Goal: Task Accomplishment & Management: Complete application form

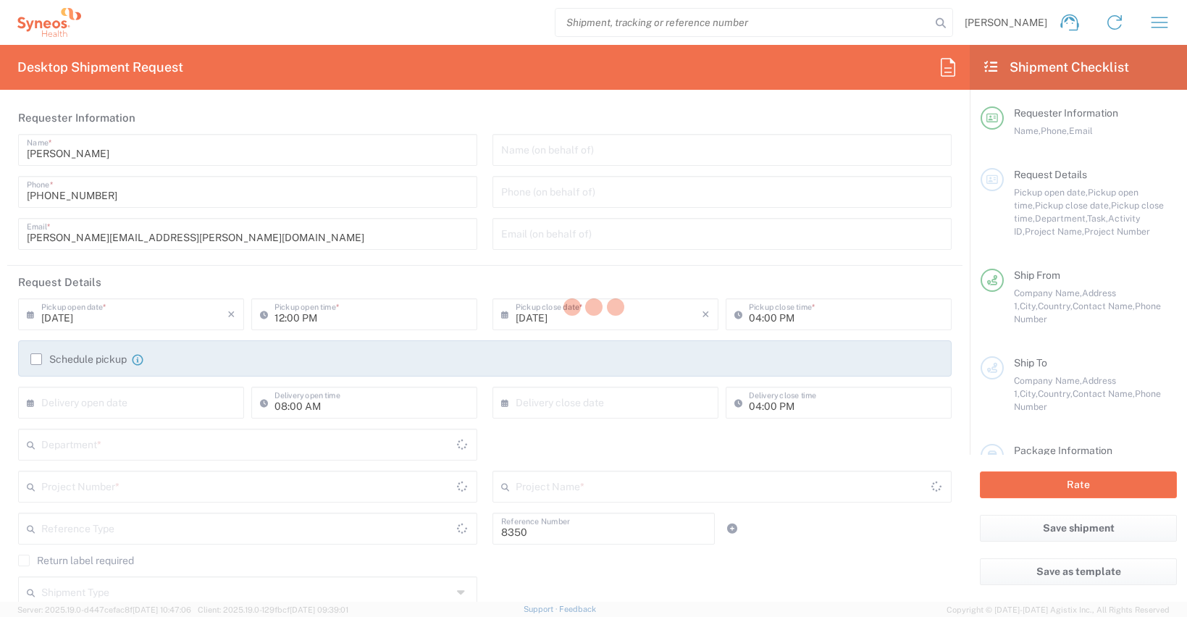
type input "Department"
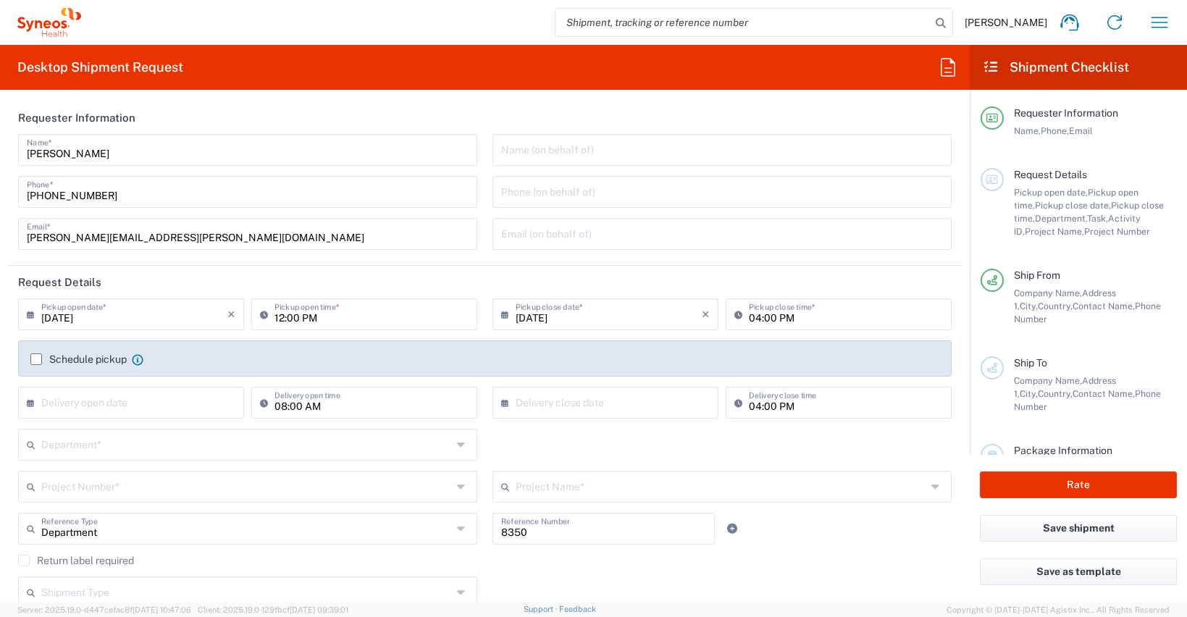
type input "[GEOGRAPHIC_DATA]"
type input "Syneos Health Clinical [GEOGRAPHIC_DATA]"
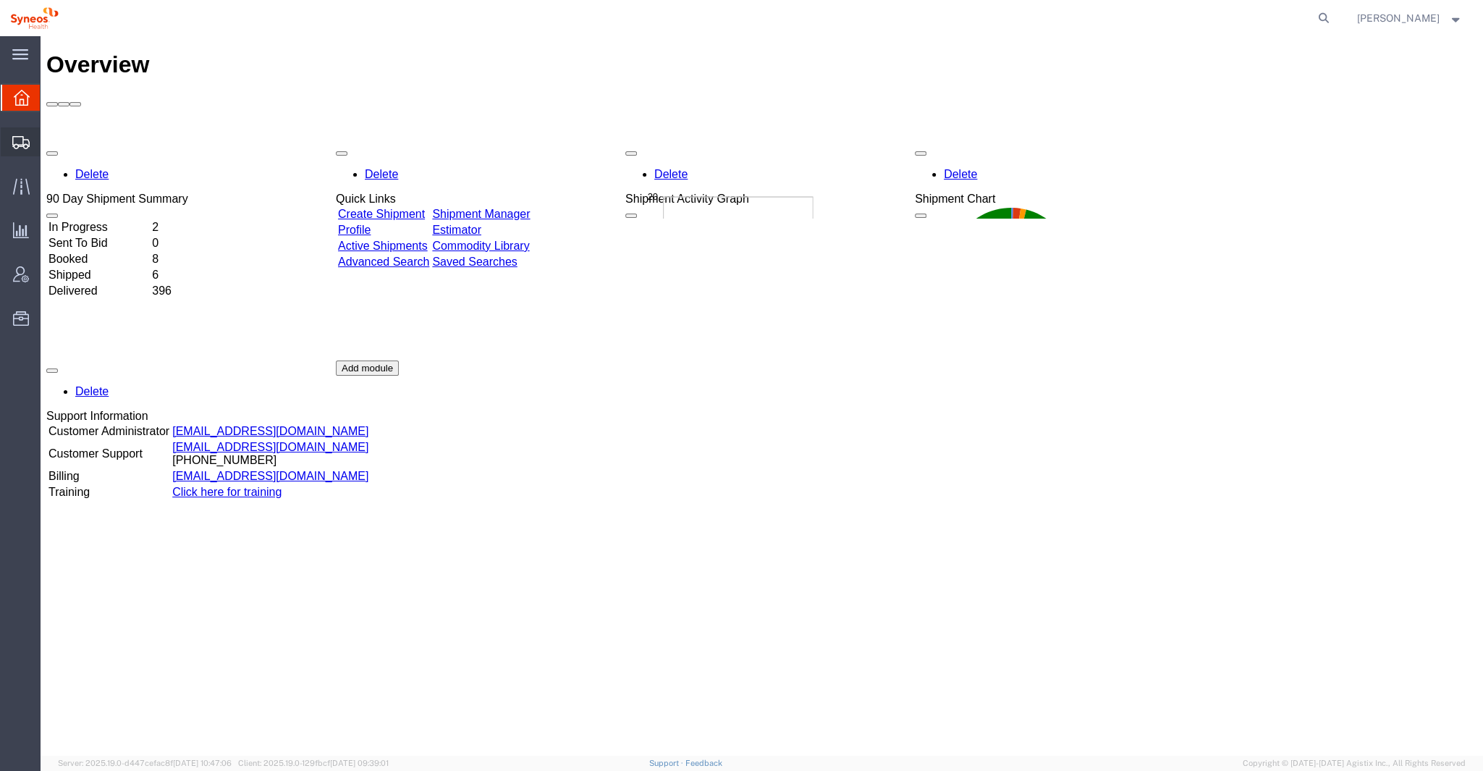
click at [22, 148] on icon at bounding box center [20, 142] width 17 height 13
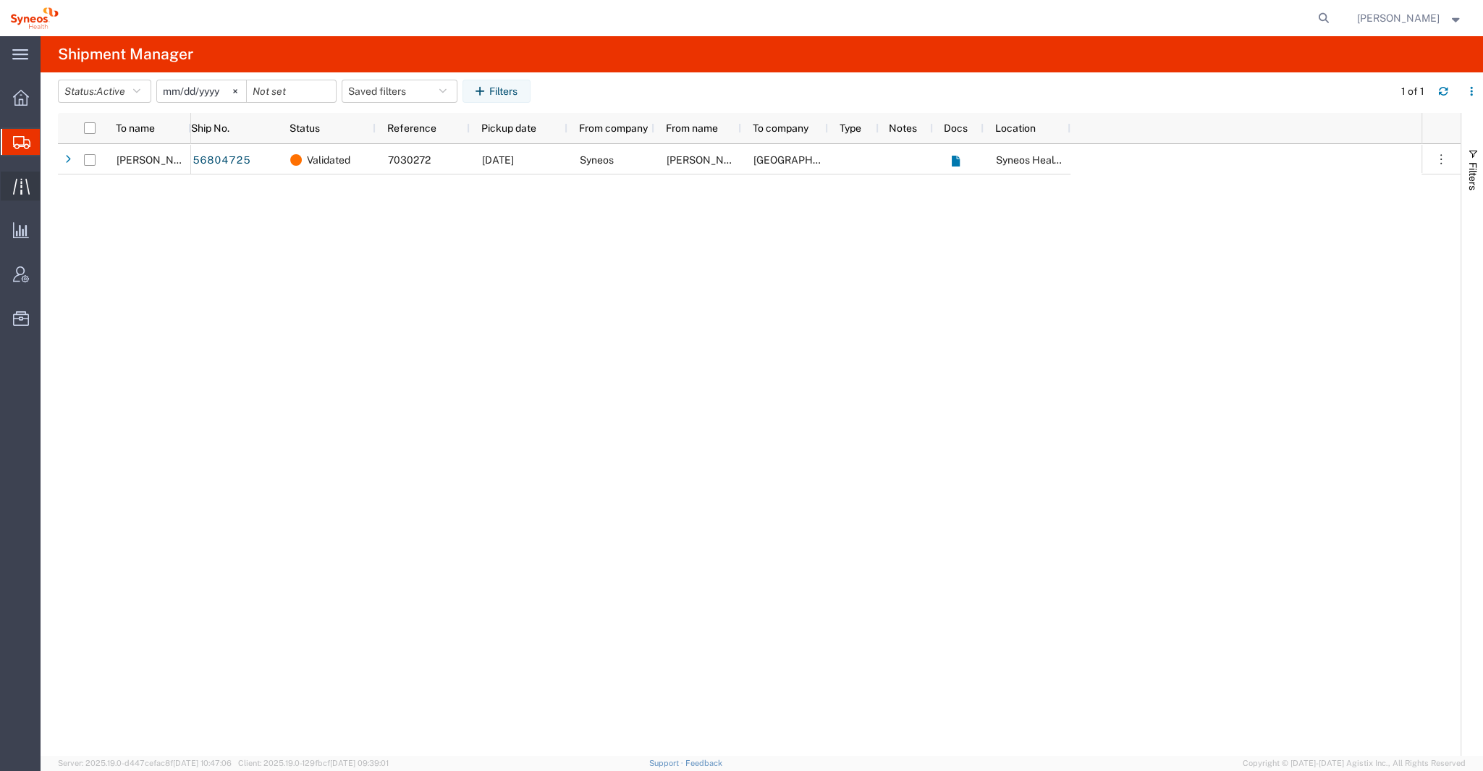
click at [25, 184] on icon at bounding box center [21, 186] width 17 height 17
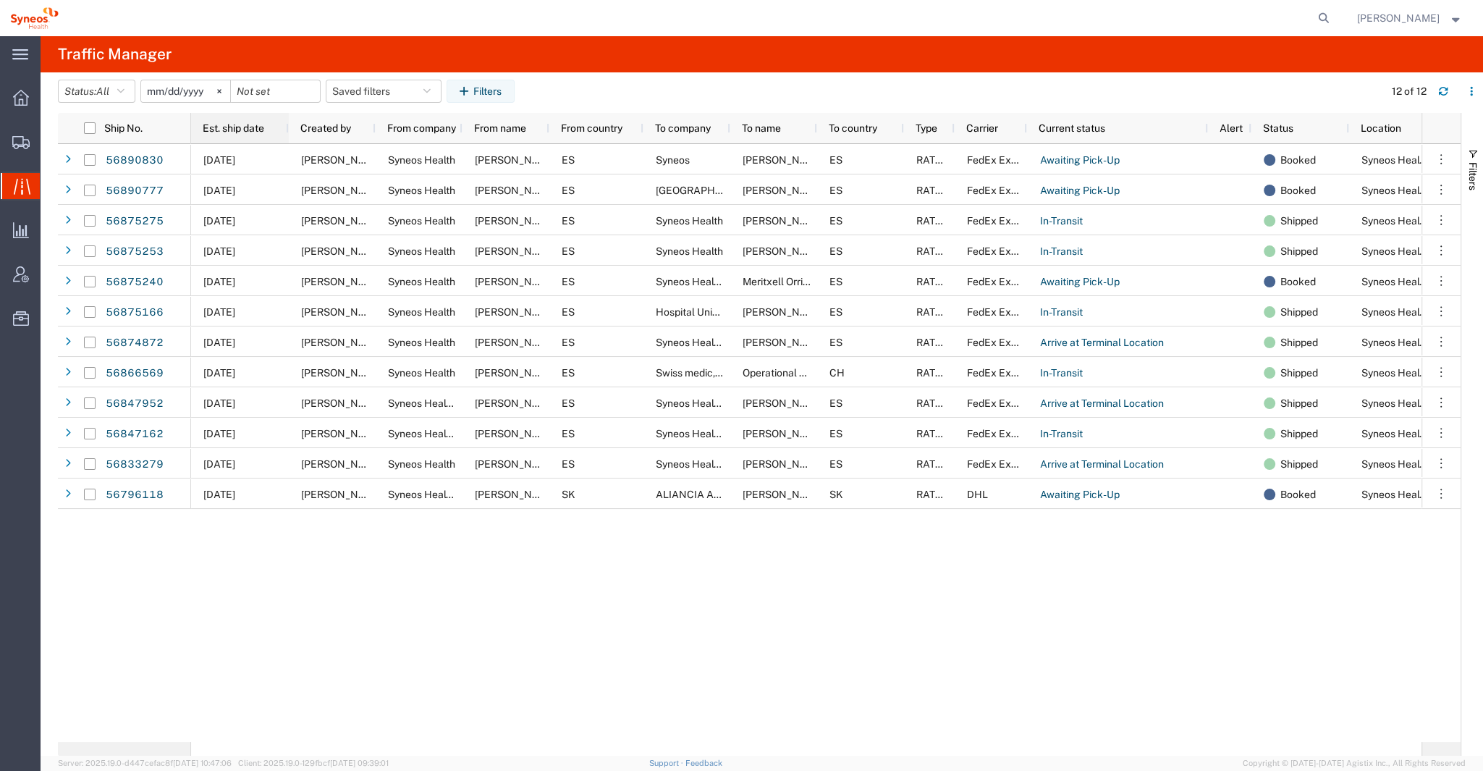
click at [245, 130] on span "Est. ship date" at bounding box center [234, 128] width 62 height 12
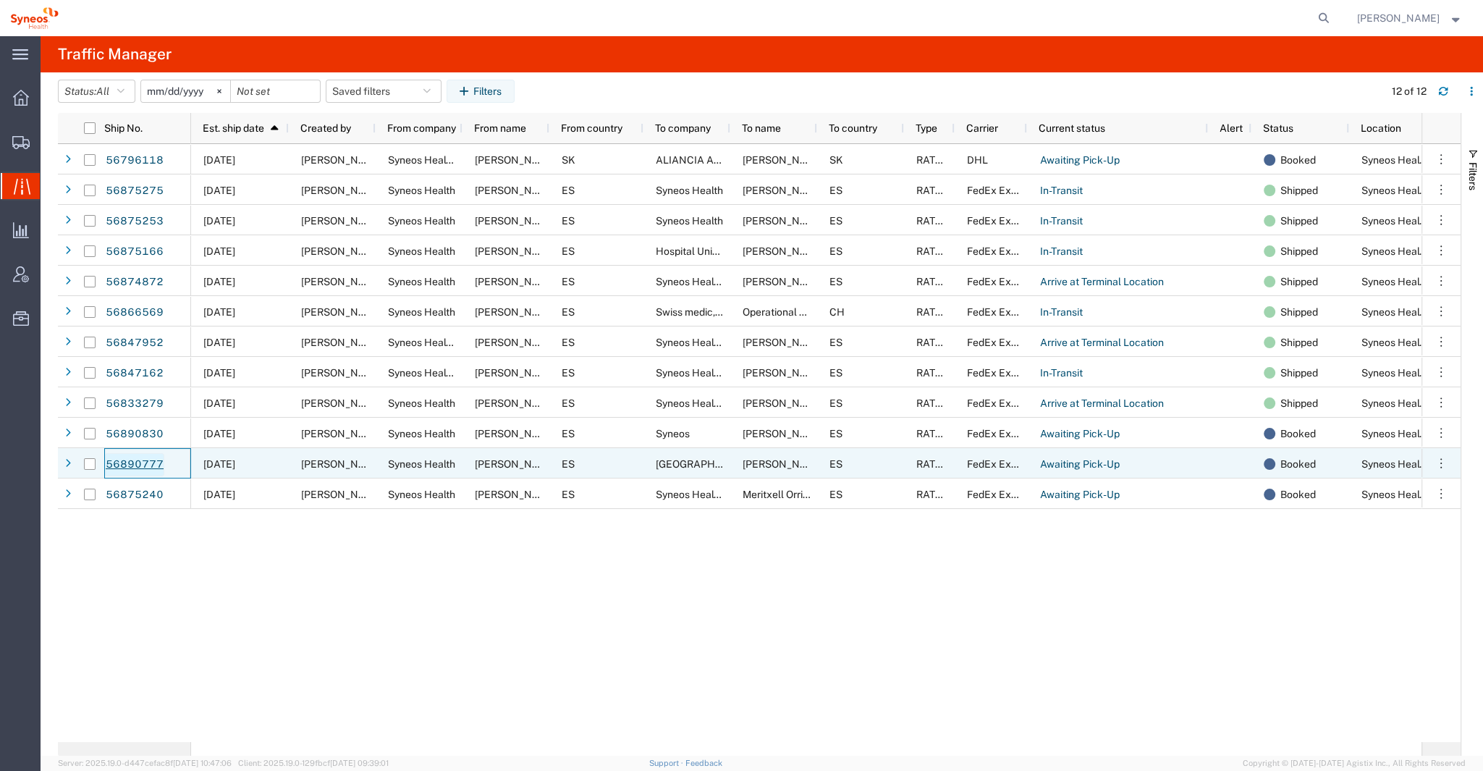
click at [140, 458] on link "56890777" at bounding box center [134, 464] width 59 height 23
